Goal: Transaction & Acquisition: Purchase product/service

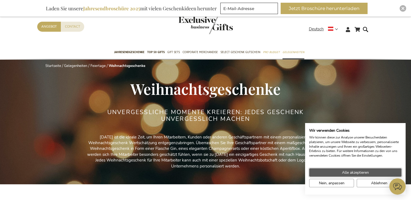
click at [351, 172] on span "Alle akzeptieren" at bounding box center [355, 173] width 27 height 6
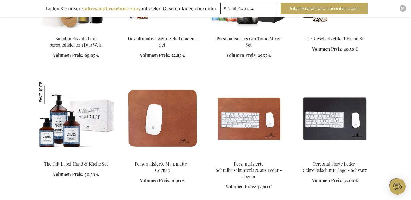
scroll to position [624, 0]
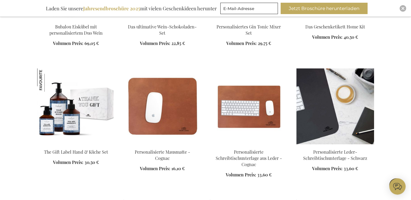
scroll to position [624, 0]
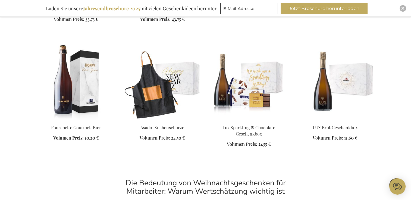
scroll to position [1167, 0]
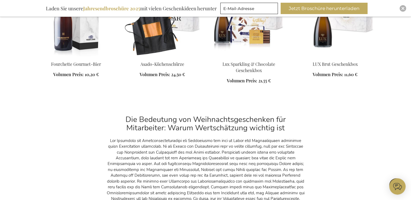
scroll to position [1221, 0]
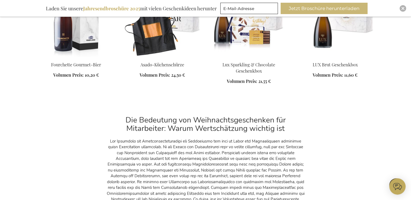
click at [320, 9] on button "Jetzt Broschüre herunterladen" at bounding box center [323, 8] width 87 height 11
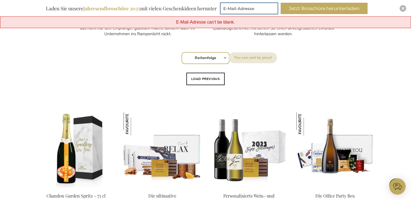
scroll to position [326, 0]
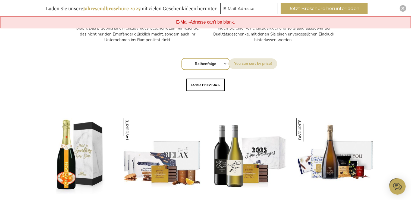
click at [224, 64] on div "Sortieren nach Reihenfolge Best Sellers Am meisten angesehen Neu Biggest Saving…" at bounding box center [205, 63] width 331 height 13
click at [224, 63] on div "Sortieren nach Reihenfolge Best Sellers Am meisten angesehen Neu Biggest Saving…" at bounding box center [205, 63] width 331 height 13
click at [217, 85] on button "Load previous" at bounding box center [205, 85] width 39 height 12
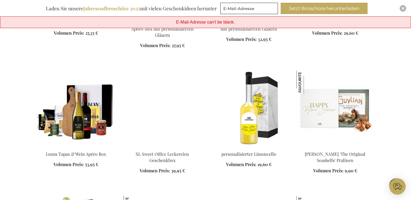
scroll to position [624, 0]
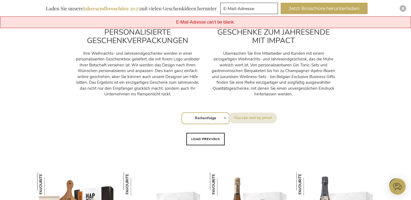
scroll to position [326, 0]
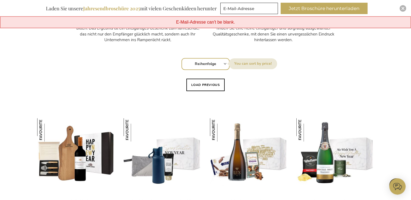
click at [224, 64] on select "Reihenfolge Best Sellers Am meisten angesehen Neu Biggest Saving Price: low to …" at bounding box center [205, 64] width 48 height 12
select select "price_desc"
click at [181, 58] on select "Reihenfolge Best Sellers Am meisten angesehen Neu Biggest Saving Price: low to …" at bounding box center [205, 64] width 48 height 12
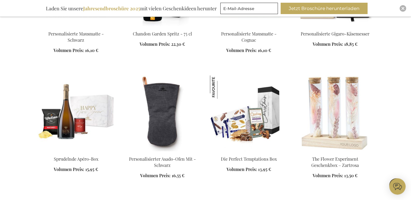
scroll to position [706, 0]
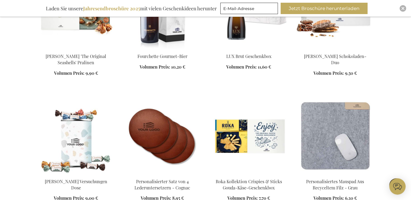
scroll to position [1113, 0]
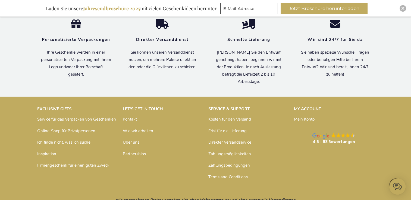
scroll to position [1684, 0]
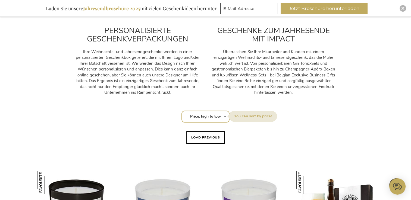
scroll to position [273, 0]
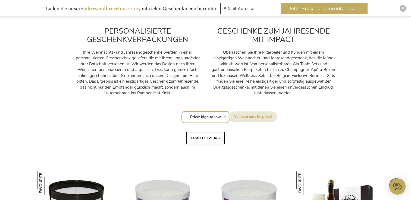
click at [225, 117] on div "Sortieren nach Reihenfolge Best Sellers Am meisten angesehen Neu Biggest Saving…" at bounding box center [205, 116] width 331 height 13
click at [225, 116] on div "Sortieren nach Reihenfolge Best Sellers Am meisten angesehen Neu Biggest Saving…" at bounding box center [205, 116] width 331 height 13
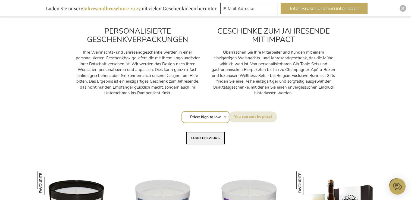
click at [211, 139] on button "Load previous" at bounding box center [205, 138] width 39 height 12
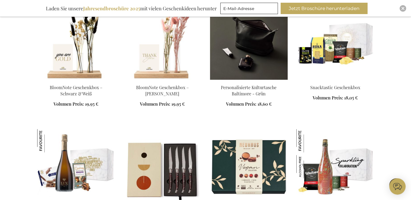
scroll to position [571, 0]
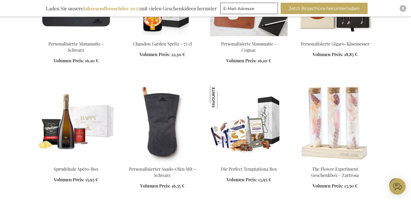
scroll to position [1033, 0]
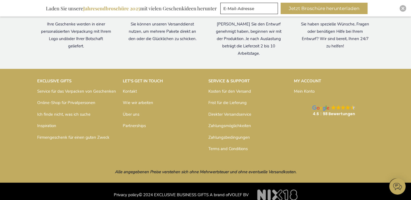
scroll to position [2060, 0]
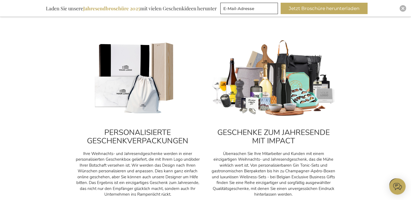
scroll to position [24, 0]
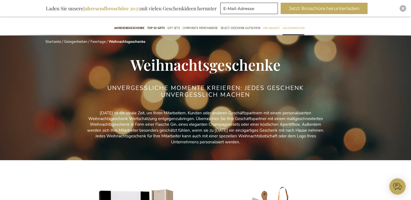
click at [181, 69] on span "Weihnachtsgeschenke" at bounding box center [205, 65] width 150 height 20
click at [187, 98] on h2 "UNVERGESSLICHE MOMENTE KREIEREN: JEDES GESCHENK UNVERGESSLICH MACHEN" at bounding box center [206, 91] width 204 height 13
click at [195, 95] on h2 "UNVERGESSLICHE MOMENTE KREIEREN: JEDES GESCHENK UNVERGESSLICH MACHEN" at bounding box center [206, 91] width 204 height 13
click at [201, 92] on h2 "UNVERGESSLICHE MOMENTE KREIEREN: JEDES GESCHENK UNVERGESSLICH MACHEN" at bounding box center [206, 91] width 204 height 13
click at [102, 42] on link "Feiertage" at bounding box center [97, 41] width 15 height 5
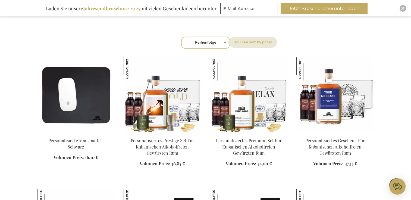
scroll to position [244, 0]
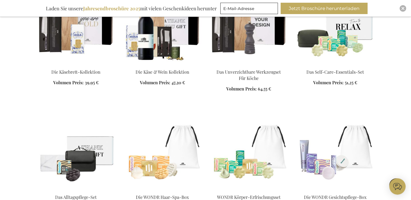
scroll to position [1330, 0]
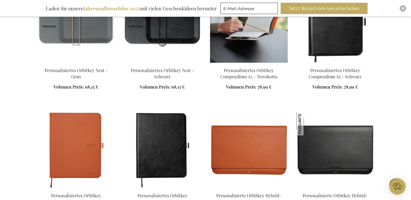
scroll to position [3122, 0]
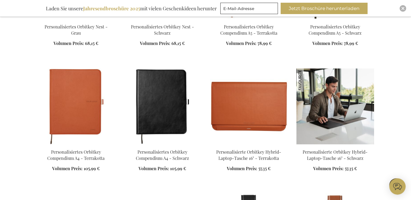
click at [323, 102] on img at bounding box center [335, 107] width 78 height 76
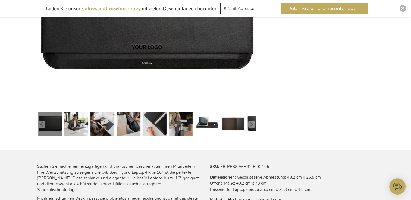
scroll to position [217, 0]
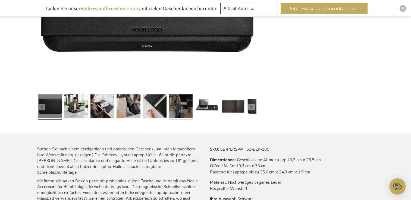
click at [178, 107] on link at bounding box center [181, 108] width 24 height 30
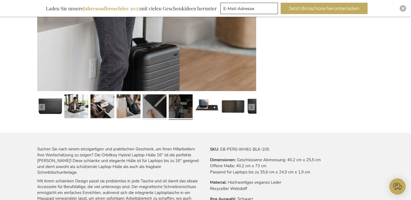
click at [162, 106] on link at bounding box center [155, 108] width 24 height 30
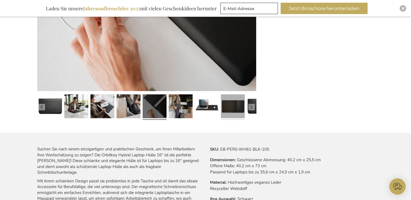
click at [236, 102] on link at bounding box center [233, 108] width 24 height 30
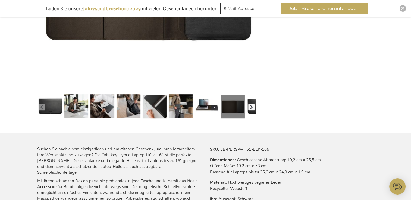
click at [248, 107] on button "button" at bounding box center [251, 107] width 7 height 7
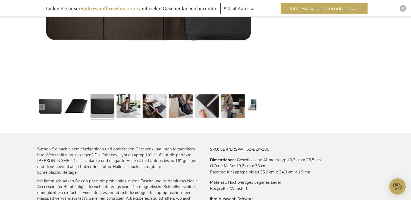
click at [101, 107] on link at bounding box center [102, 108] width 24 height 30
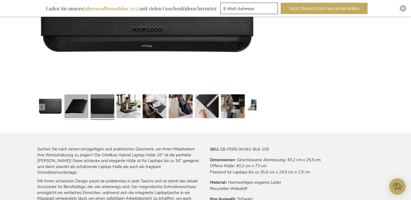
click at [78, 109] on link at bounding box center [76, 108] width 24 height 30
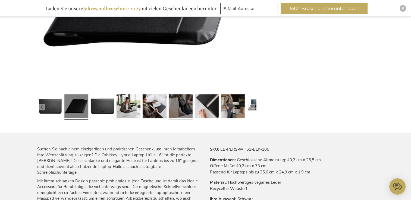
click at [185, 107] on link at bounding box center [181, 108] width 24 height 30
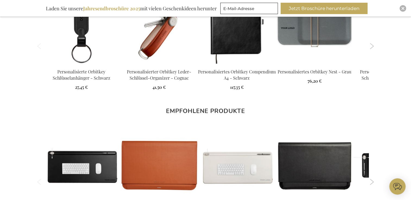
scroll to position [543, 0]
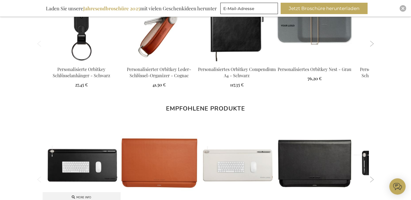
click at [93, 160] on img at bounding box center [82, 164] width 78 height 78
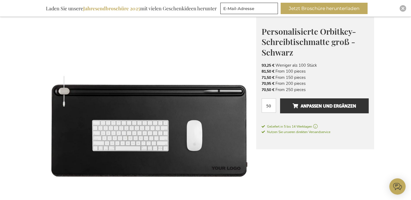
scroll to position [109, 0]
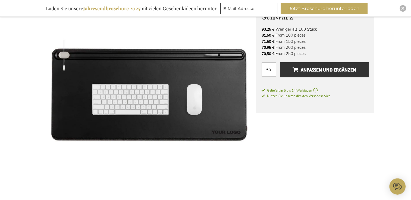
click at [147, 104] on img at bounding box center [146, 90] width 219 height 219
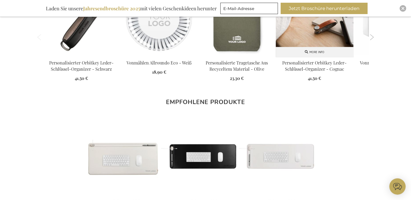
scroll to position [651, 0]
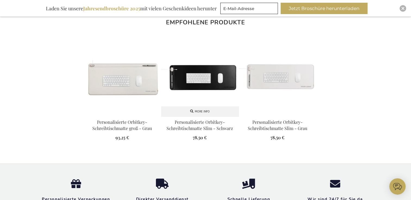
click at [224, 97] on img at bounding box center [200, 78] width 78 height 78
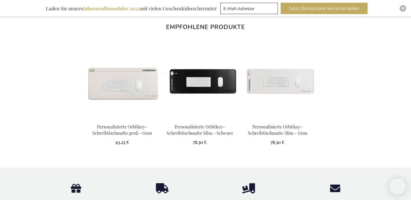
scroll to position [651, 0]
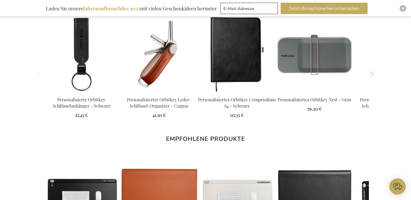
scroll to position [504, 0]
